Goal: Information Seeking & Learning: Check status

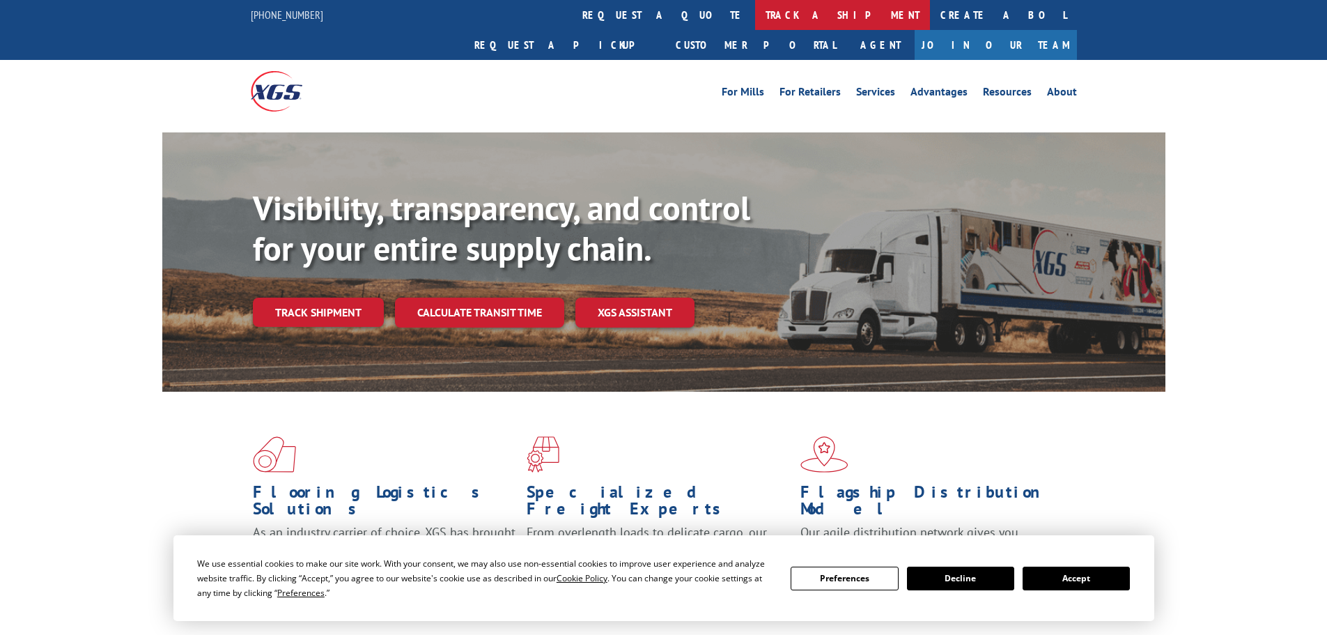
click at [755, 15] on link "track a shipment" at bounding box center [842, 15] width 175 height 30
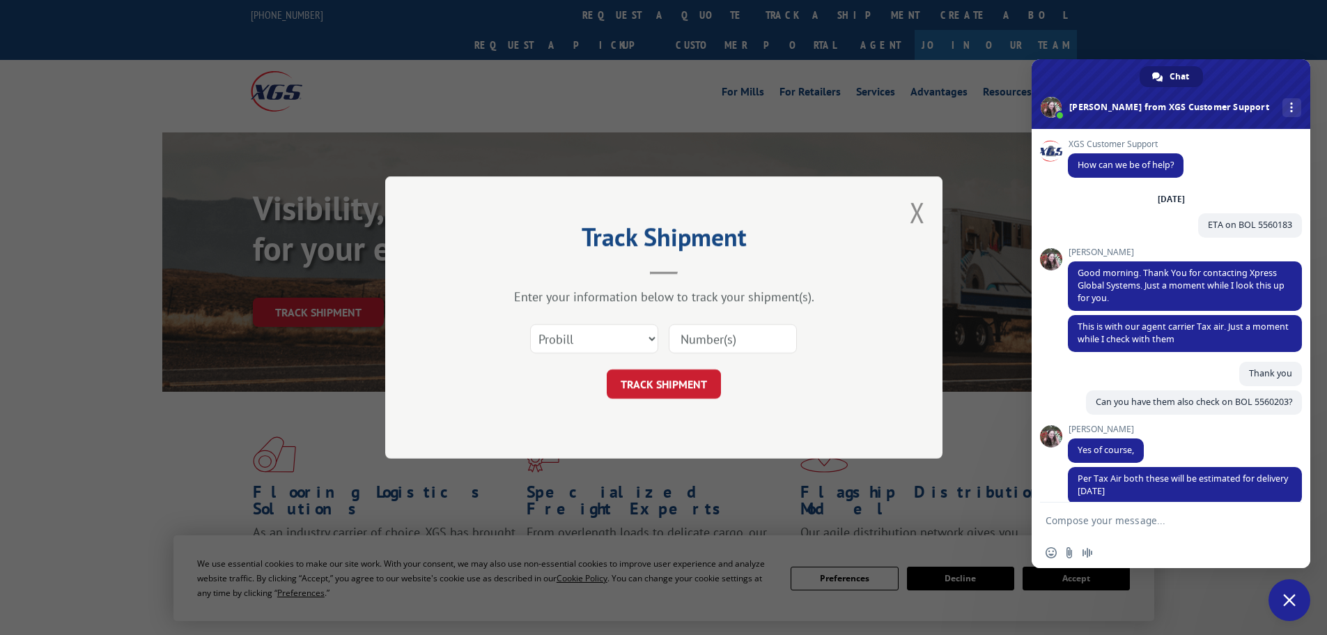
scroll to position [125, 0]
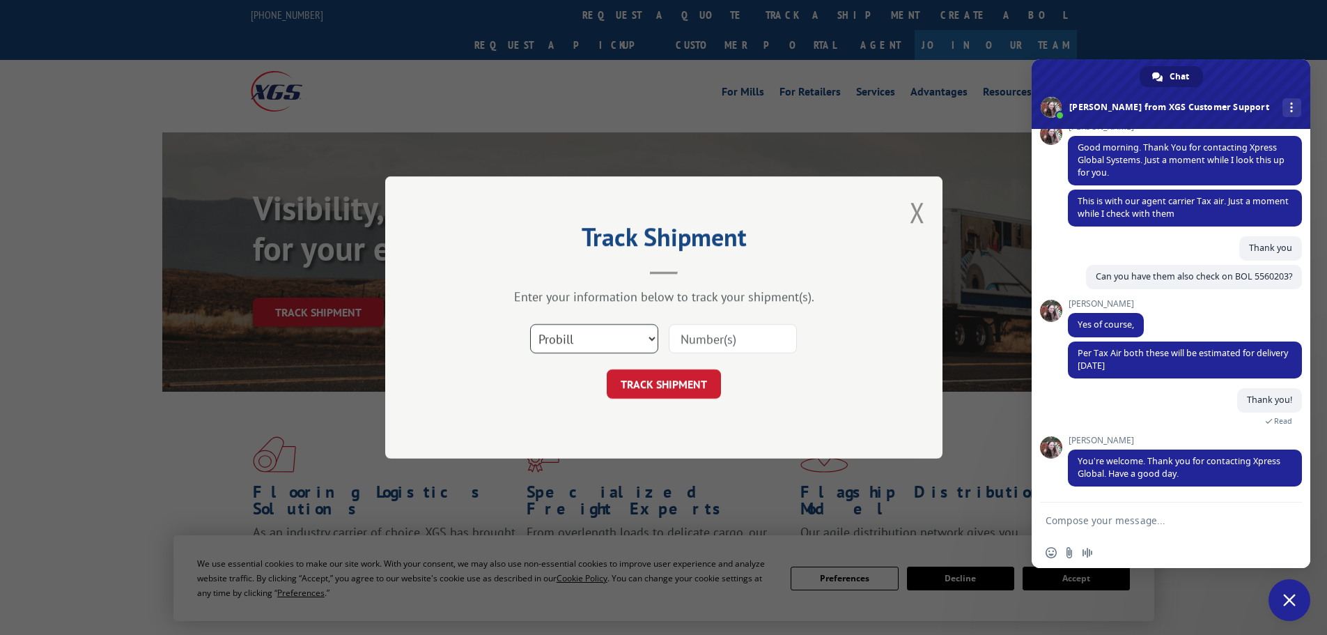
click at [637, 332] on select "Select category... Probill BOL PO" at bounding box center [594, 338] width 128 height 29
select select "bol"
click at [530, 324] on select "Select category... Probill BOL PO" at bounding box center [594, 338] width 128 height 29
click at [728, 342] on input at bounding box center [733, 338] width 128 height 29
paste input "7080179"
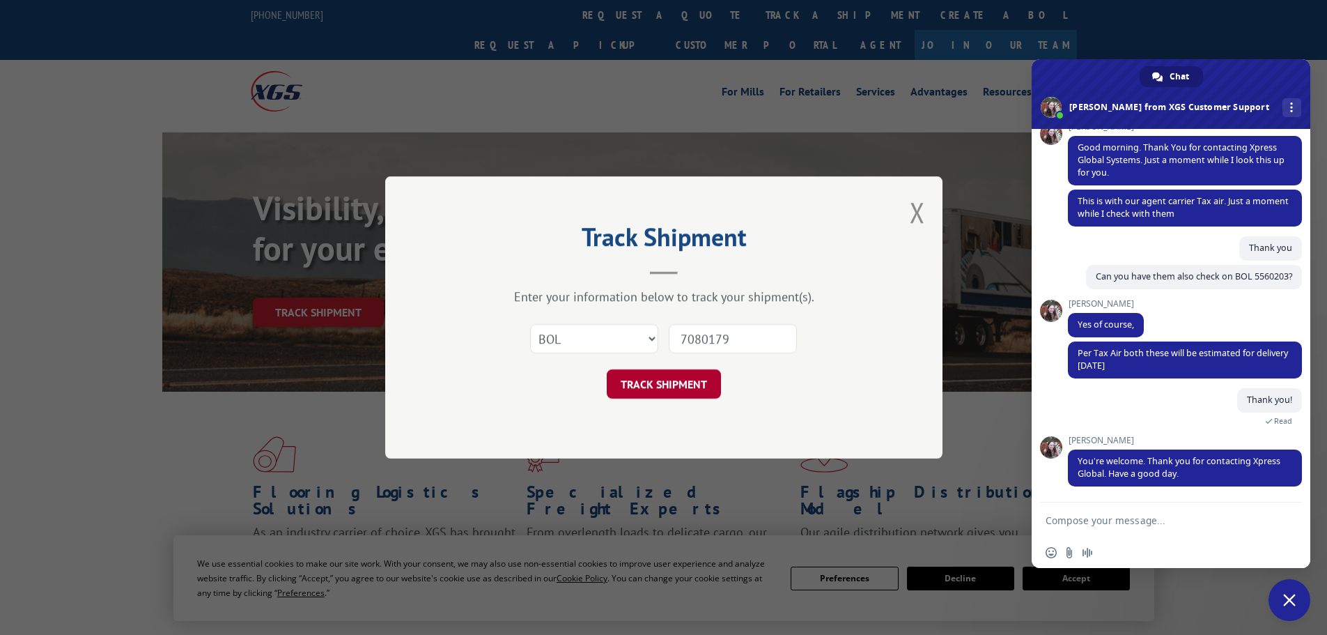
type input "7080179"
click at [698, 393] on button "TRACK SHIPMENT" at bounding box center [664, 383] width 114 height 29
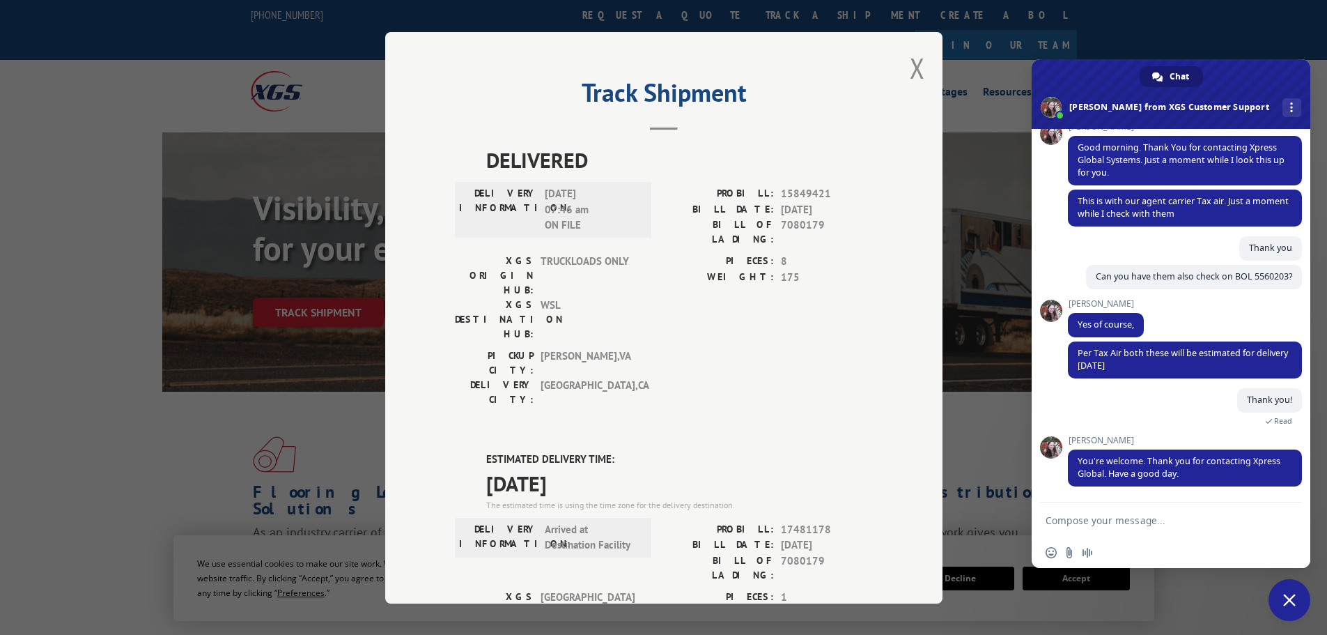
scroll to position [284, 0]
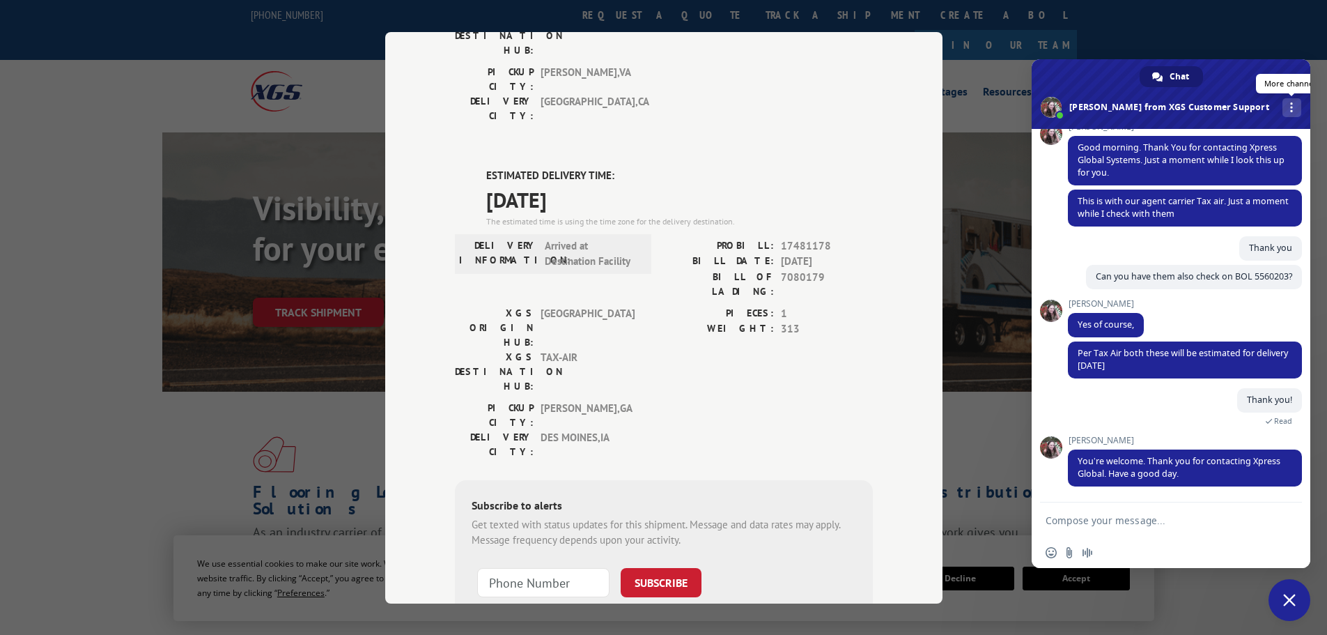
click at [1283, 109] on div "More channels" at bounding box center [1292, 107] width 19 height 19
